Goal: Find specific page/section

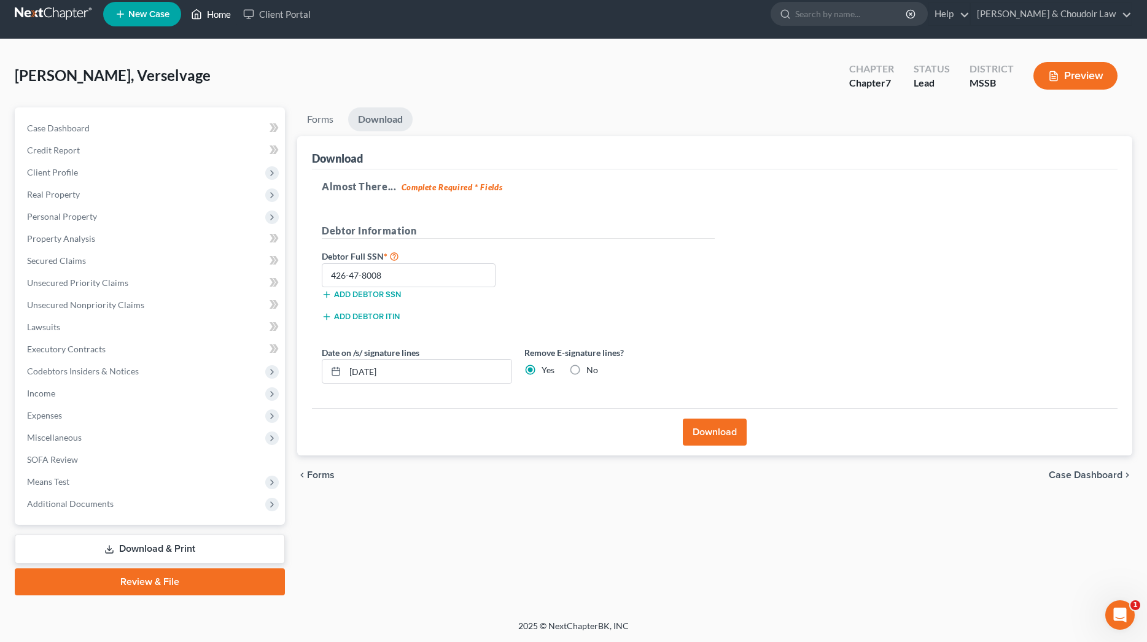
click at [219, 12] on link "Home" at bounding box center [211, 14] width 52 height 22
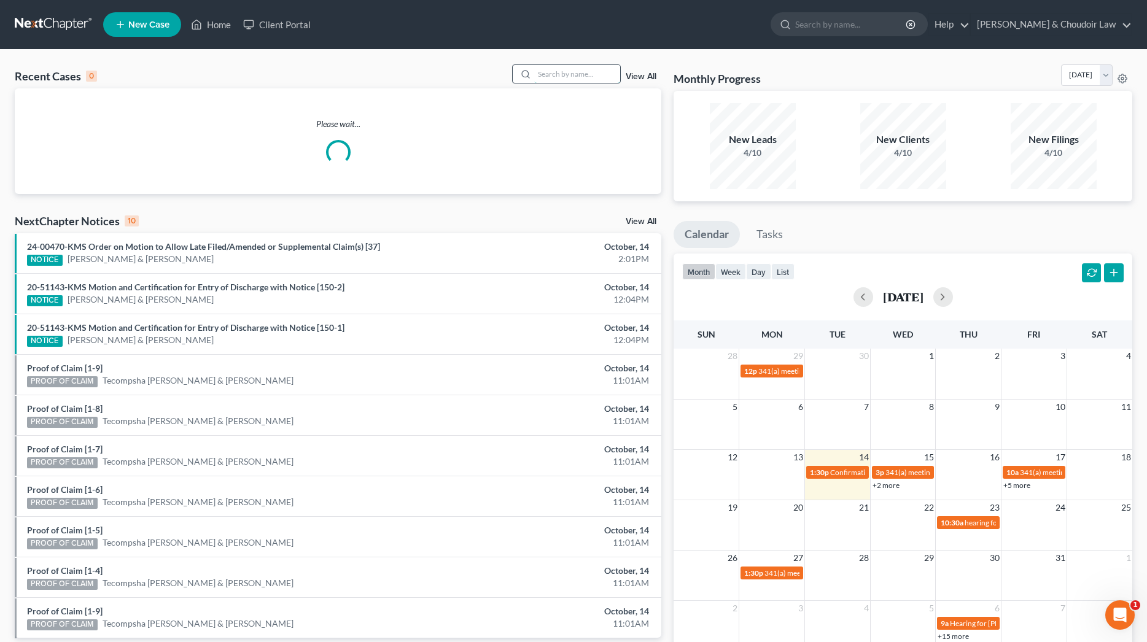
click at [562, 71] on input "search" at bounding box center [577, 74] width 86 height 18
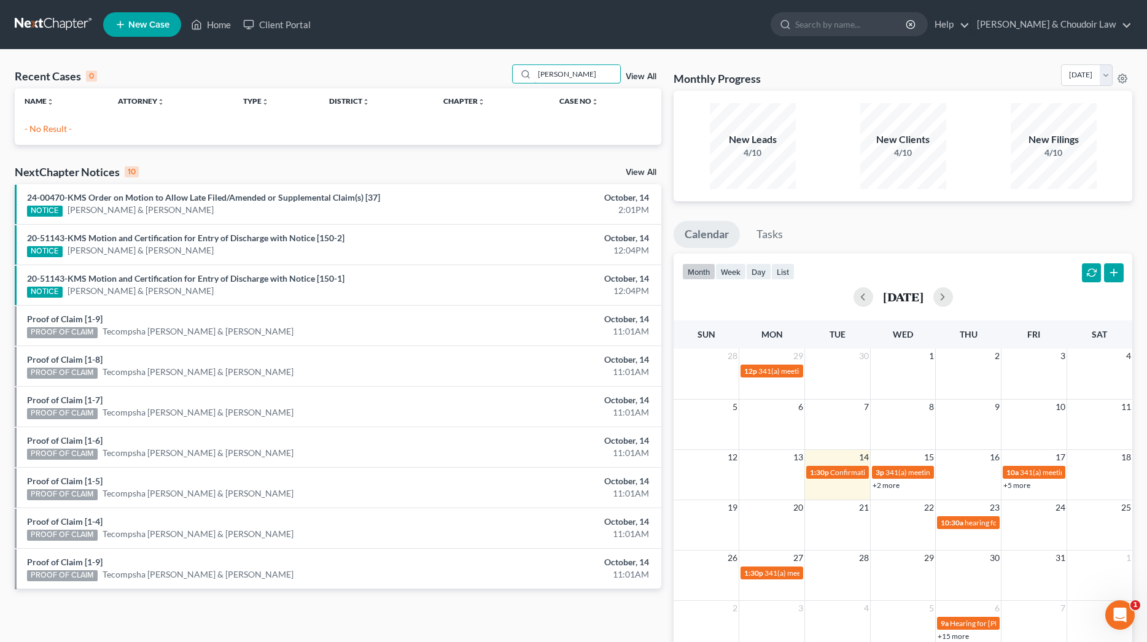
drag, startPoint x: 575, startPoint y: 76, endPoint x: 440, endPoint y: 70, distance: 135.9
click at [440, 70] on div "Recent Cases 0 [PERSON_NAME] View All" at bounding box center [338, 76] width 647 height 24
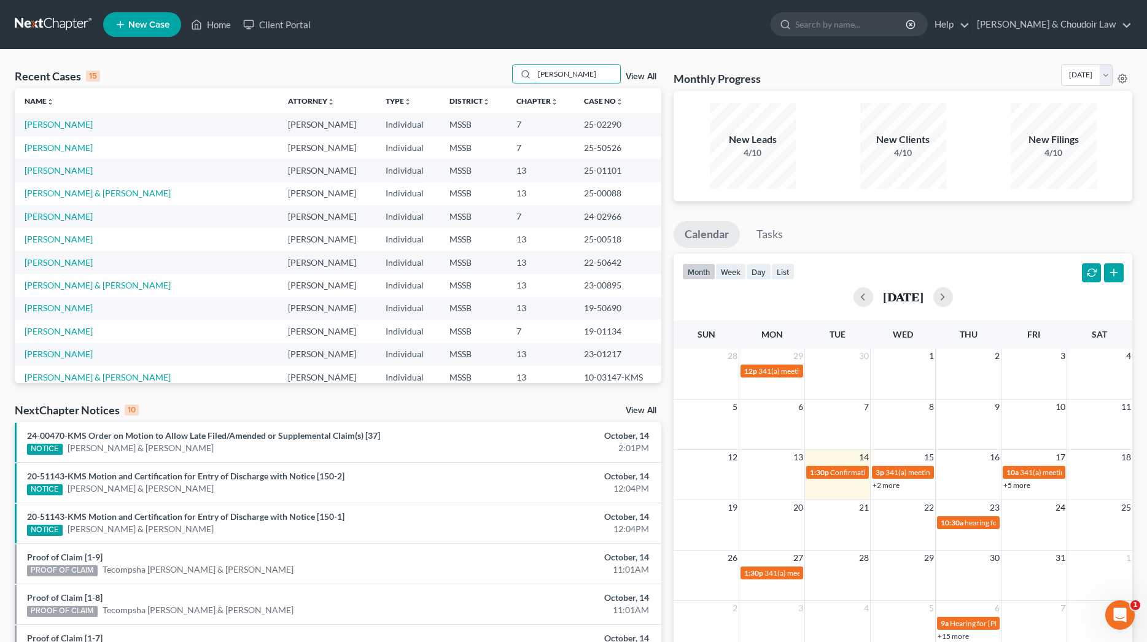
drag, startPoint x: 563, startPoint y: 68, endPoint x: 488, endPoint y: 66, distance: 74.9
click at [489, 66] on div "Recent Cases 15 [PERSON_NAME] View All" at bounding box center [338, 76] width 647 height 24
drag, startPoint x: 522, startPoint y: 77, endPoint x: 496, endPoint y: 76, distance: 26.4
click at [496, 76] on div "Recent Cases 15 [PERSON_NAME] View All" at bounding box center [338, 76] width 647 height 24
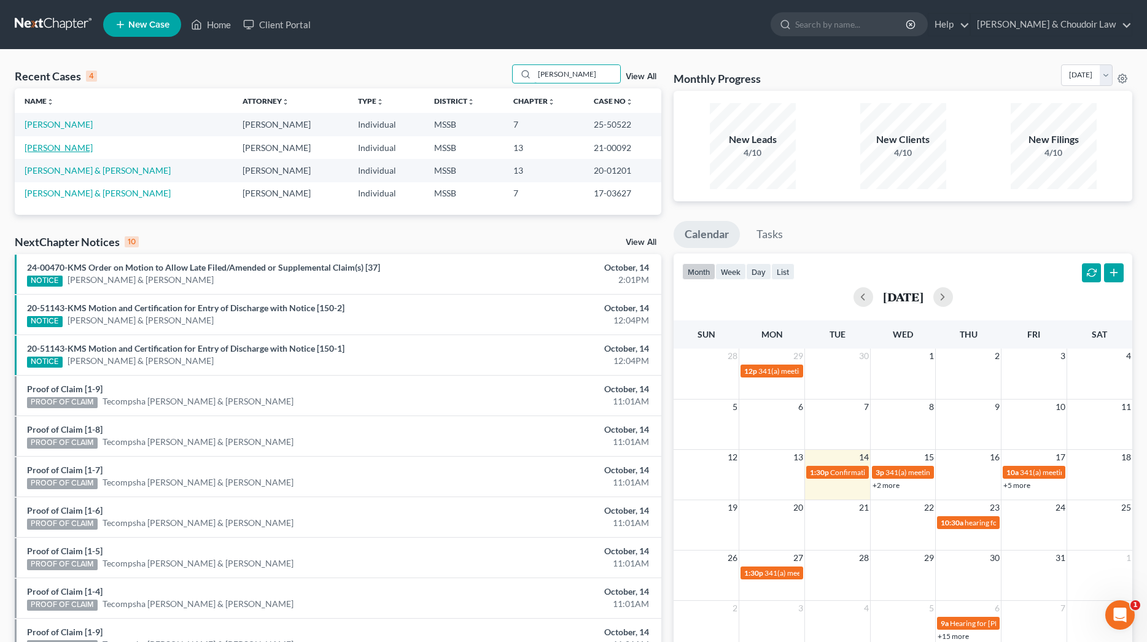
type input "[PERSON_NAME]"
click at [60, 144] on link "[PERSON_NAME]" at bounding box center [59, 147] width 68 height 10
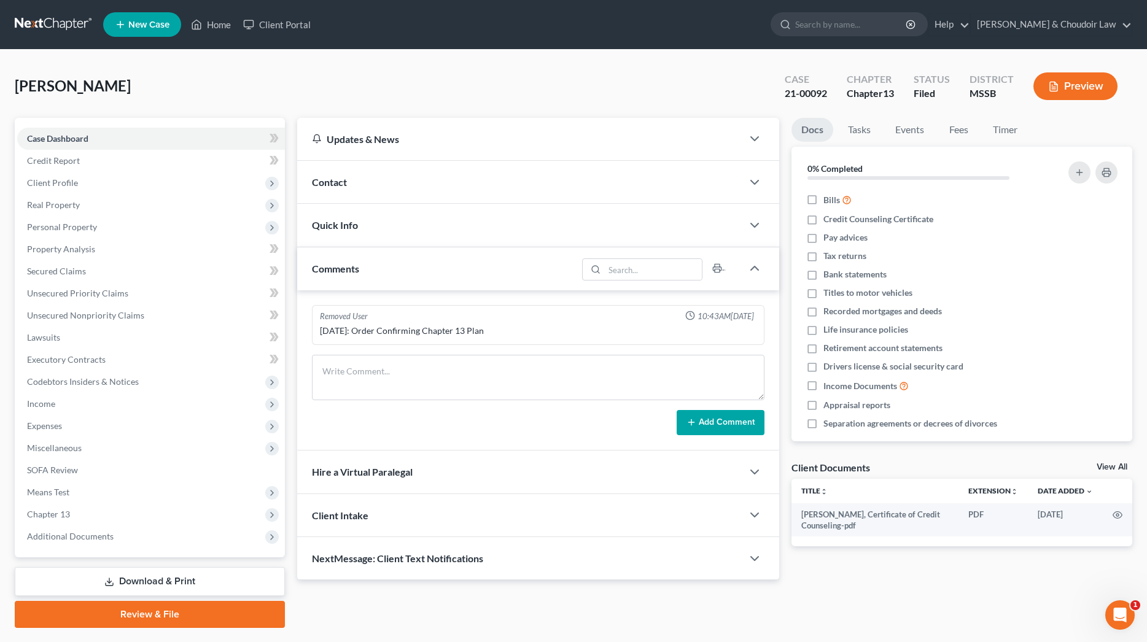
click at [1075, 85] on button "Preview" at bounding box center [1076, 86] width 84 height 28
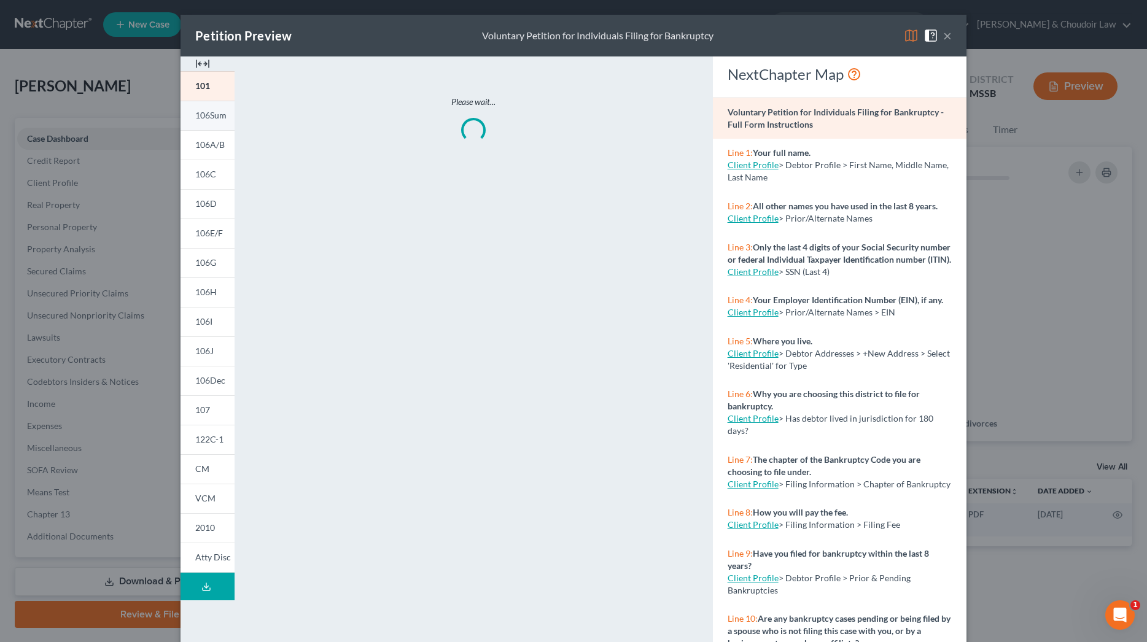
click at [209, 119] on span "106Sum" at bounding box center [210, 115] width 31 height 10
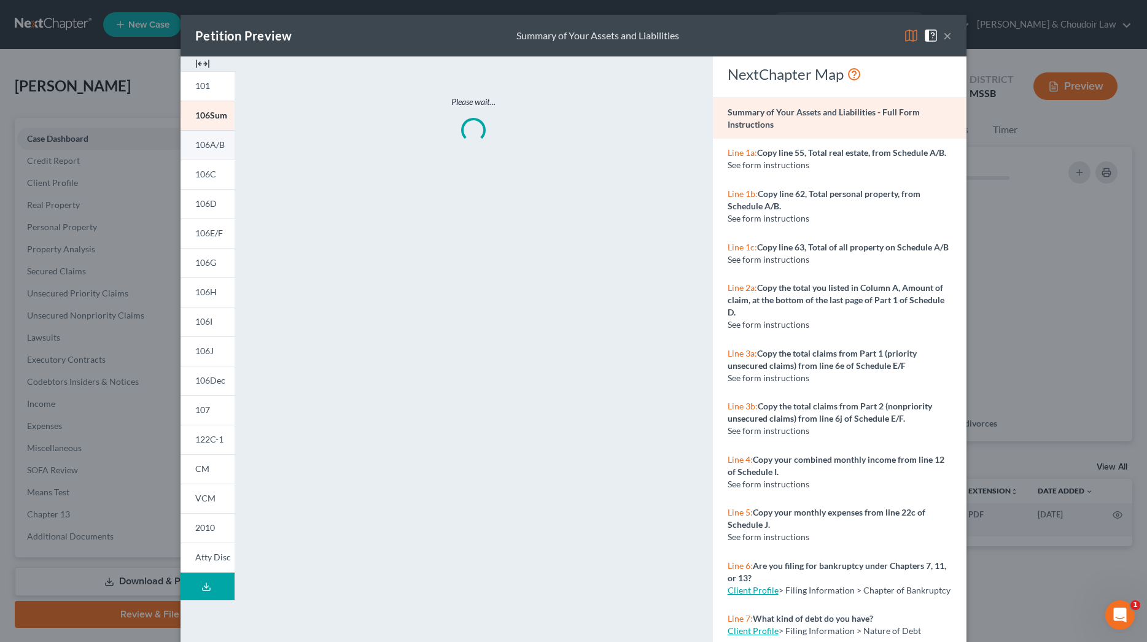
click at [204, 156] on link "106A/B" at bounding box center [208, 144] width 54 height 29
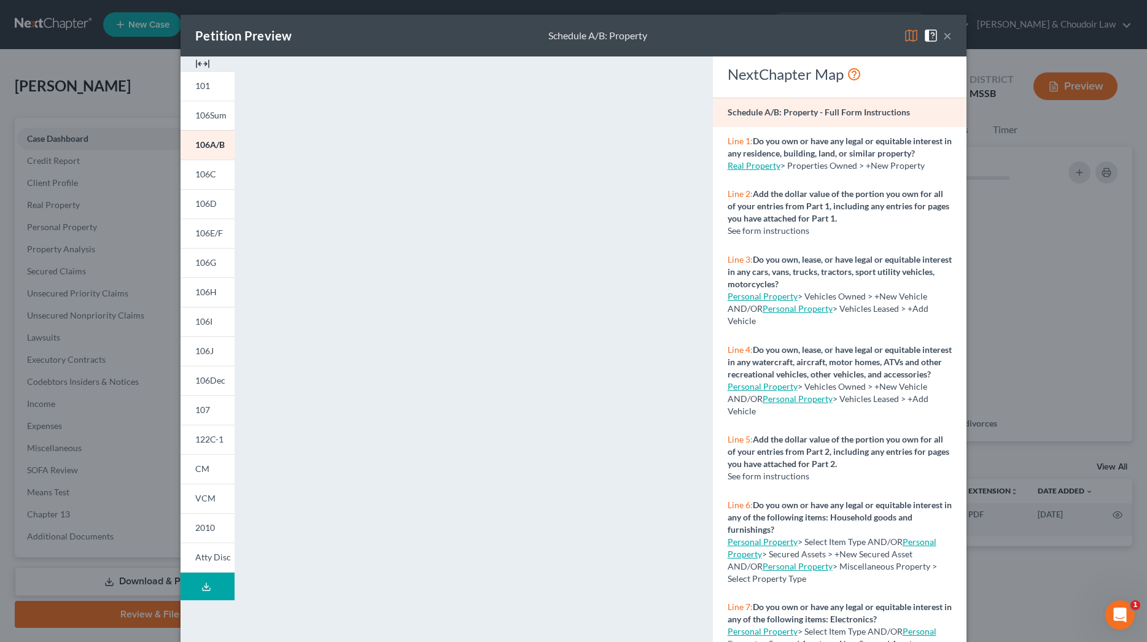
click at [946, 40] on button "×" at bounding box center [947, 35] width 9 height 15
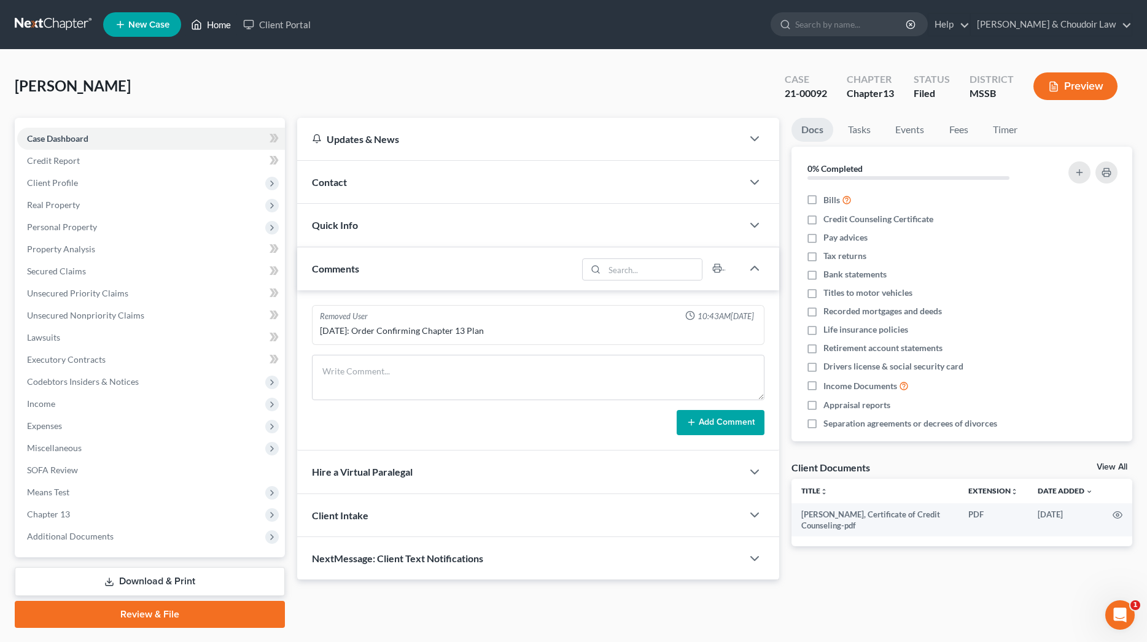
click at [218, 28] on link "Home" at bounding box center [211, 25] width 52 height 22
